Goal: Task Accomplishment & Management: Complete application form

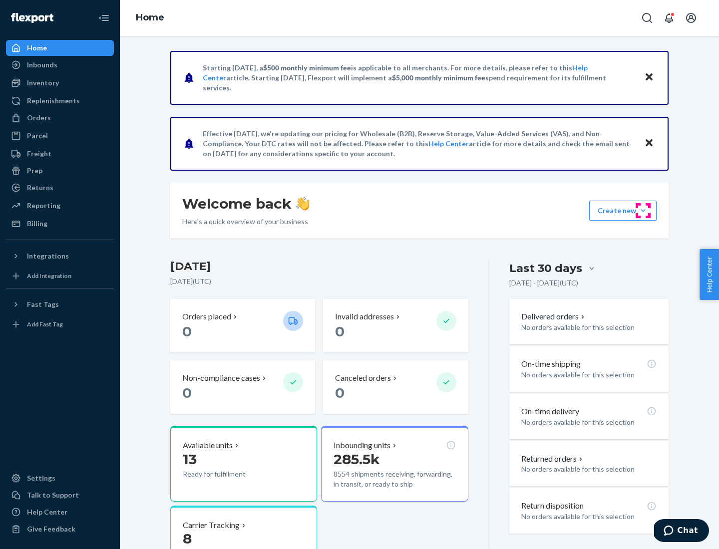
click at [643, 211] on button "Create new Create new inbound Create new order Create new product" at bounding box center [622, 211] width 67 height 20
click at [52, 101] on div "Replenishments" at bounding box center [53, 101] width 53 height 10
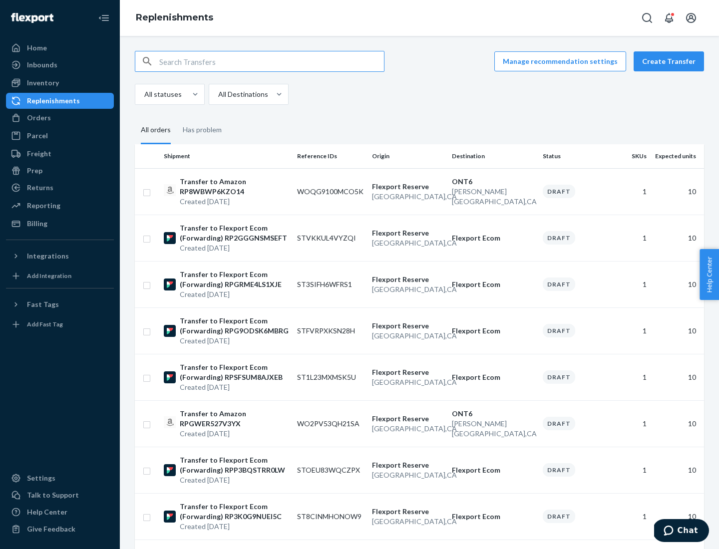
click at [671, 61] on button "Create Transfer" at bounding box center [669, 61] width 70 height 20
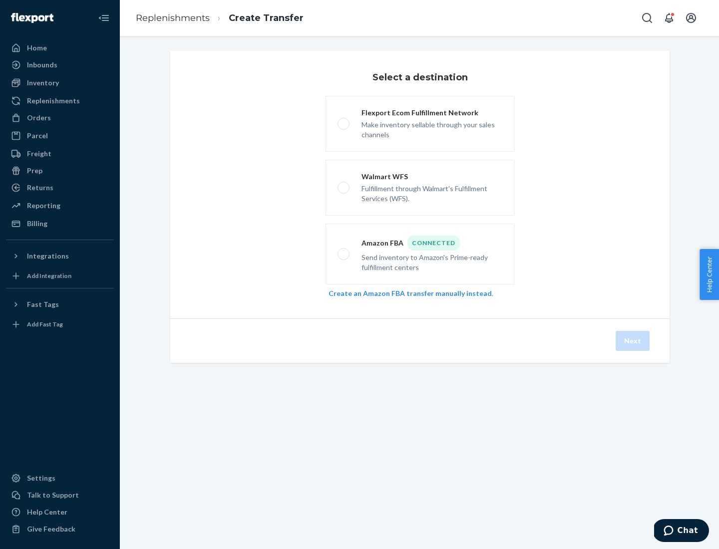
click at [432, 113] on div "Flexport Ecom Fulfillment Network" at bounding box center [431, 113] width 141 height 10
click at [344, 121] on input "Flexport Ecom Fulfillment Network Make inventory sellable through your sales ch…" at bounding box center [341, 124] width 6 height 6
radio input "true"
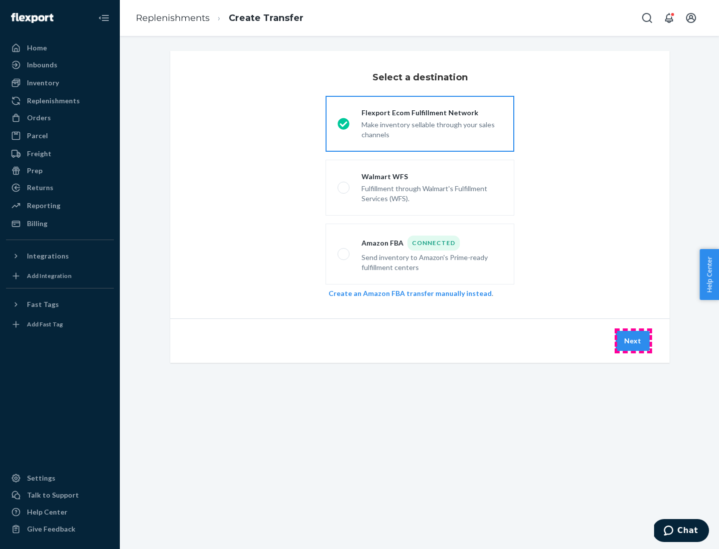
click at [633, 341] on button "Next" at bounding box center [633, 341] width 34 height 20
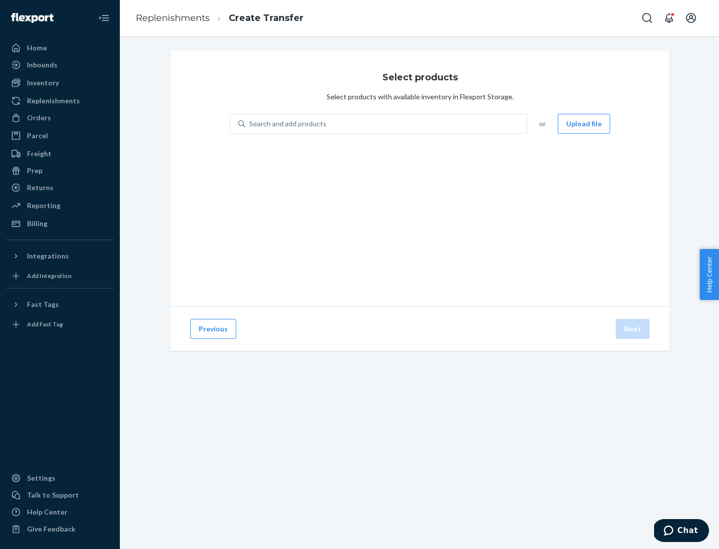
click at [287, 124] on div "Search and add products" at bounding box center [287, 124] width 77 height 10
click at [250, 124] on input "Search and add products" at bounding box center [249, 124] width 1 height 10
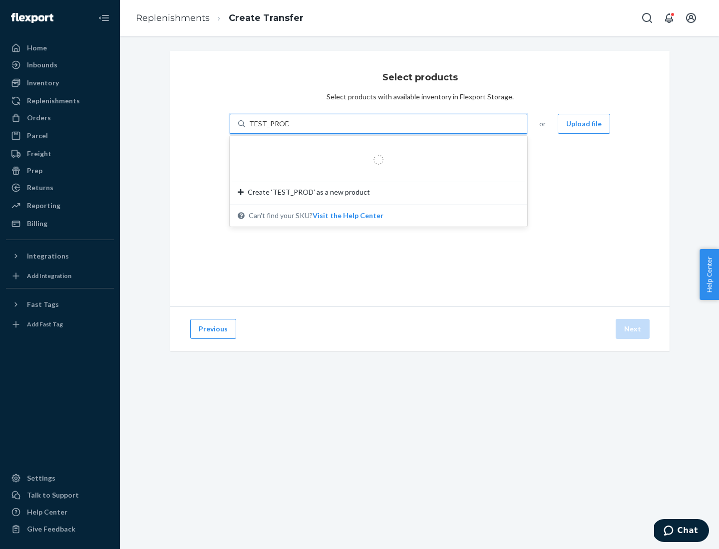
type input "TEST_PRODUCT"
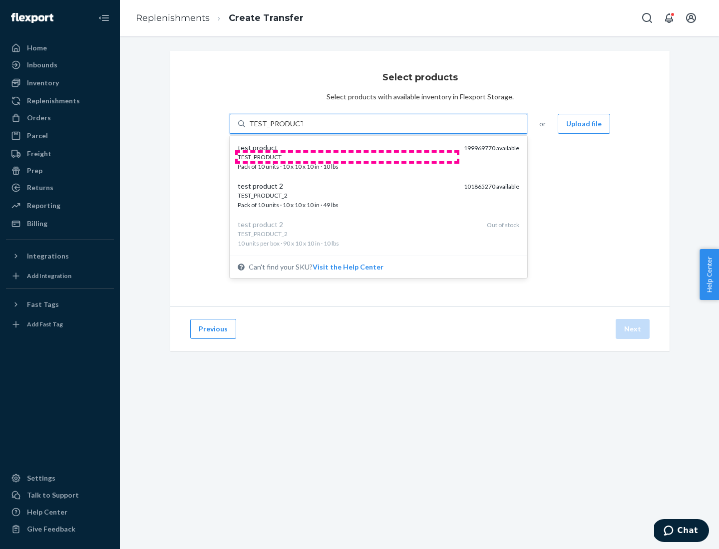
click at [347, 157] on div "TEST_PRODUCT" at bounding box center [347, 157] width 218 height 8
click at [303, 129] on input "TEST_PRODUCT" at bounding box center [275, 124] width 53 height 10
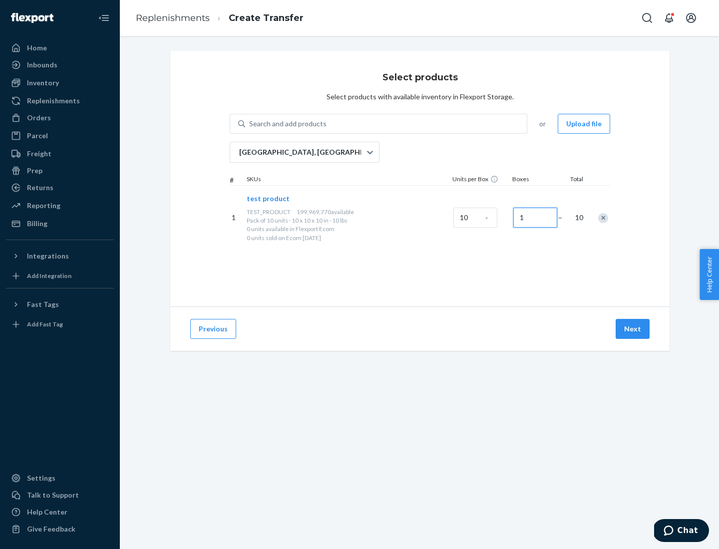
type input "1"
click at [633, 329] on button "Next" at bounding box center [633, 329] width 34 height 20
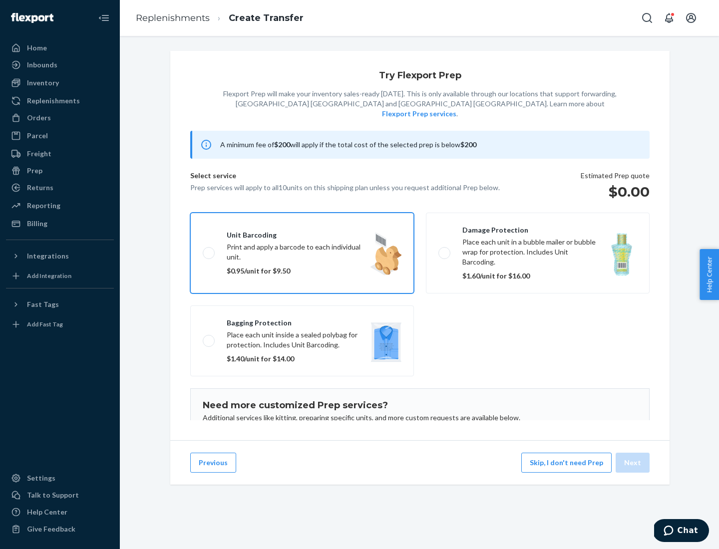
click at [203, 250] on input "Unit barcoding Print and apply a barcode to each individual unit. $0.95/unit fo…" at bounding box center [206, 253] width 6 height 6
checkbox input "true"
click at [633, 463] on button "Next" at bounding box center [633, 463] width 34 height 20
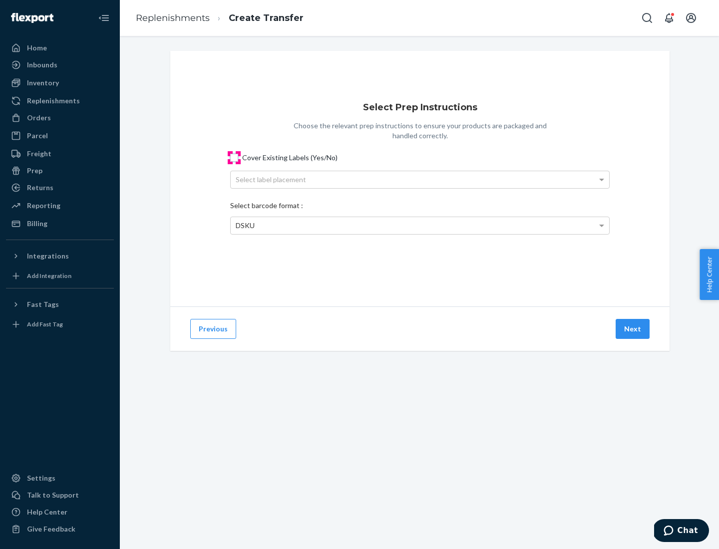
click at [234, 157] on input "Cover Existing Labels (Yes/No)" at bounding box center [234, 158] width 8 height 8
checkbox input "true"
click at [420, 179] on div "Select label placement" at bounding box center [420, 179] width 378 height 17
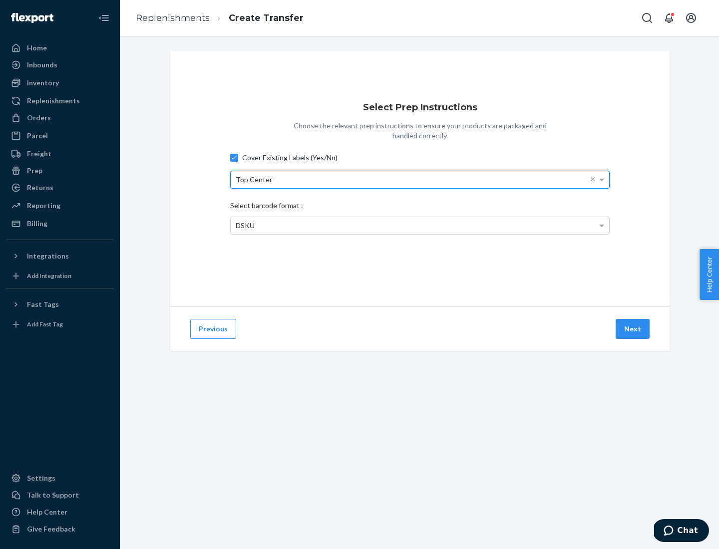
click at [420, 179] on div "Top Center" at bounding box center [420, 179] width 378 height 17
